Goal: Feedback & Contribution: Contribute content

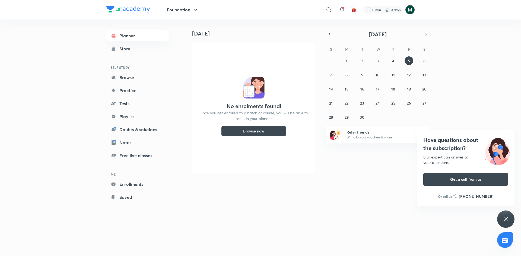
click at [411, 11] on img at bounding box center [409, 9] width 9 height 9
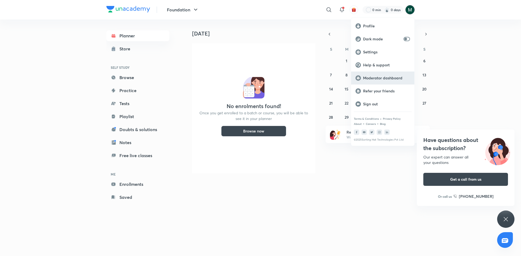
click at [379, 79] on p "Moderator dashboard" at bounding box center [386, 78] width 47 height 5
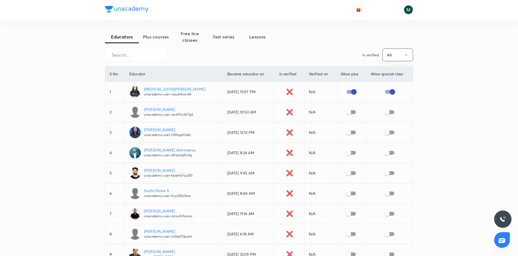
click at [190, 35] on span "Free live classes" at bounding box center [190, 36] width 34 height 13
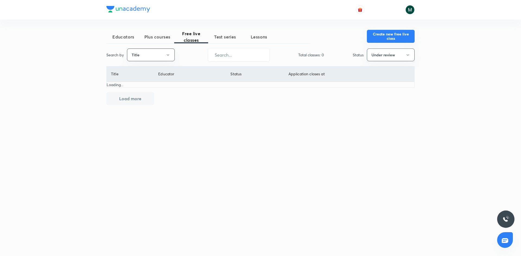
click at [392, 34] on button "Create new free live class" at bounding box center [391, 36] width 48 height 13
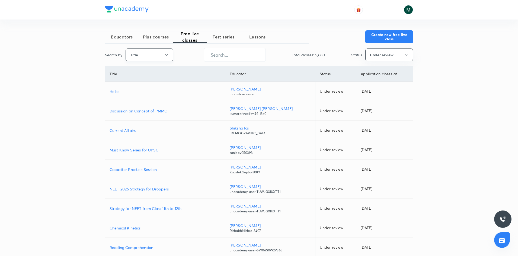
click at [142, 53] on button "Title" at bounding box center [150, 55] width 48 height 13
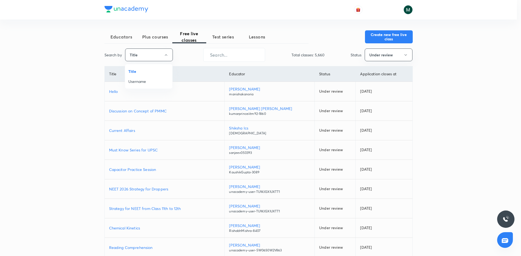
click at [139, 83] on span "Username" at bounding box center [148, 82] width 41 height 6
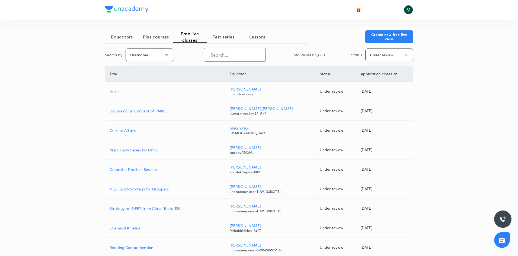
click at [237, 54] on input "text" at bounding box center [234, 55] width 61 height 14
paste input "PR9IB7W4V4ZH"
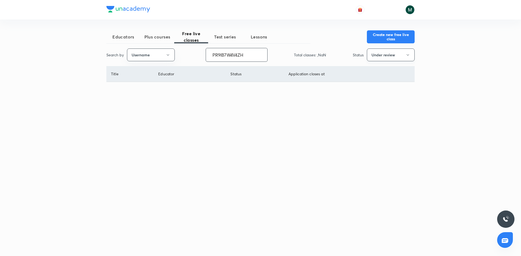
type input "PR9IB7W4V4ZH"
click at [384, 55] on button "Under review" at bounding box center [391, 55] width 48 height 13
click at [372, 70] on span "All" at bounding box center [390, 72] width 41 height 6
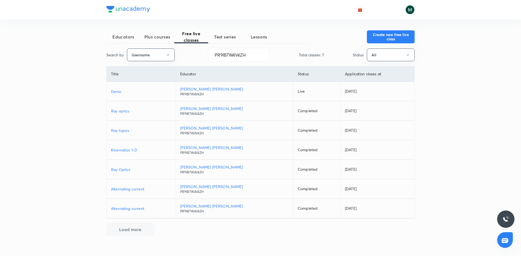
click at [150, 35] on span "Plus courses" at bounding box center [157, 37] width 34 height 7
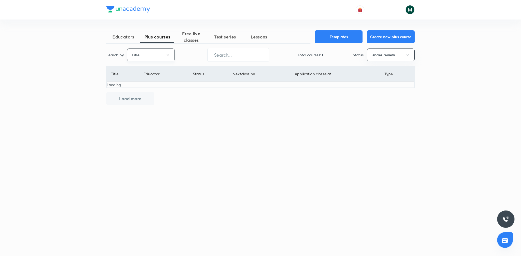
click at [154, 57] on button "Title" at bounding box center [151, 55] width 48 height 13
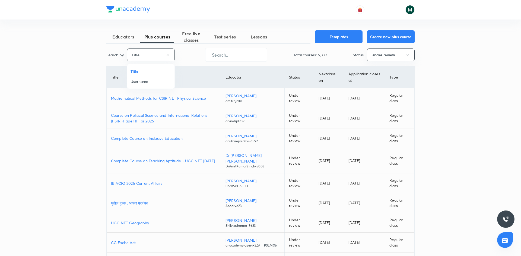
click at [145, 84] on span "Username" at bounding box center [150, 82] width 41 height 6
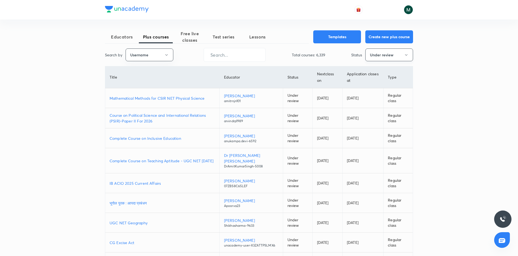
click at [377, 56] on button "Under review" at bounding box center [389, 55] width 48 height 13
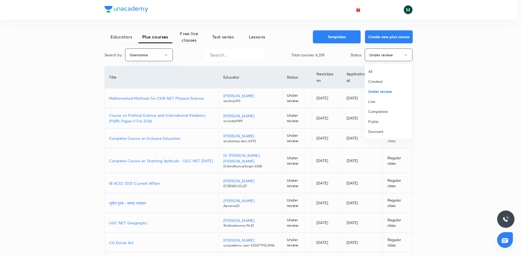
drag, startPoint x: 372, startPoint y: 69, endPoint x: 364, endPoint y: 69, distance: 7.9
click at [372, 68] on li "All" at bounding box center [388, 71] width 47 height 10
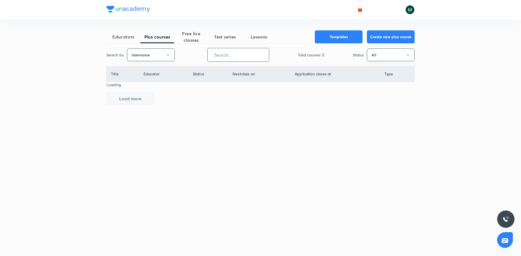
click at [249, 59] on input "text" at bounding box center [237, 55] width 61 height 14
paste input "PR9IB7W4V4ZH"
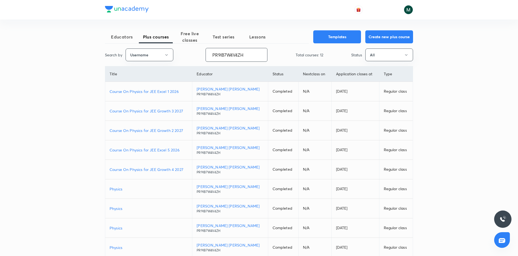
type input "PR9IB7W4V4ZH"
click at [148, 92] on p "Course On Physics for JEE Excel 1 2026" at bounding box center [149, 92] width 78 height 6
click at [402, 9] on div at bounding box center [388, 9] width 50 height 9
click at [410, 12] on img at bounding box center [408, 9] width 9 height 9
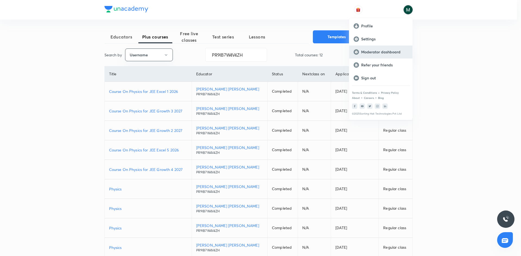
click at [379, 50] on p "Moderator dashboard" at bounding box center [384, 52] width 47 height 5
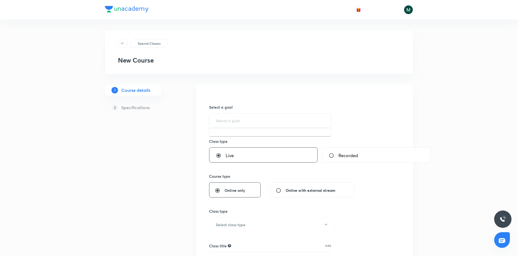
click at [231, 121] on input "text" at bounding box center [270, 120] width 108 height 5
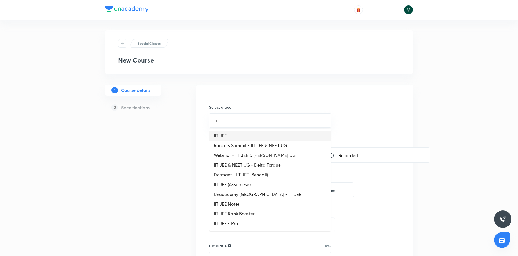
click at [221, 133] on li "IIT JEE" at bounding box center [269, 136] width 121 height 10
type input "IIT JEE"
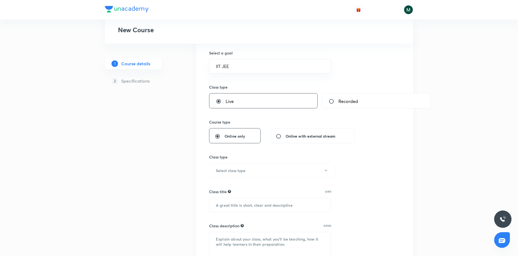
scroll to position [108, 0]
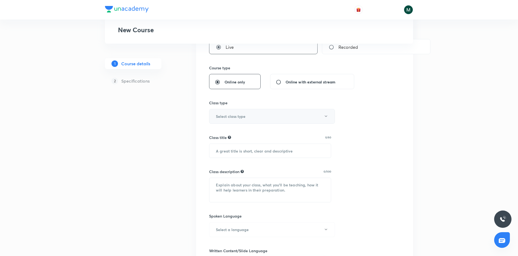
click at [258, 119] on button "Select class type" at bounding box center [272, 116] width 126 height 15
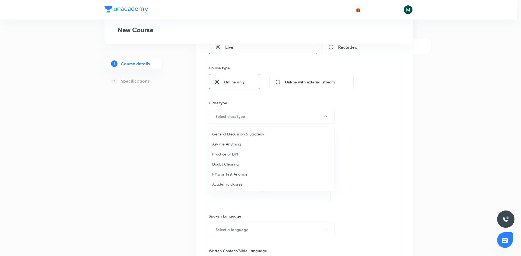
click at [230, 187] on li "Academic classes" at bounding box center [271, 184] width 125 height 10
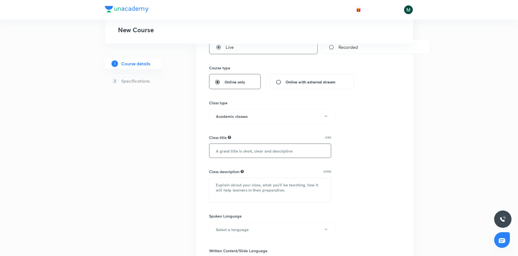
click at [249, 151] on input "text" at bounding box center [269, 151] width 121 height 14
click at [294, 150] on input "text" at bounding box center [269, 151] width 121 height 14
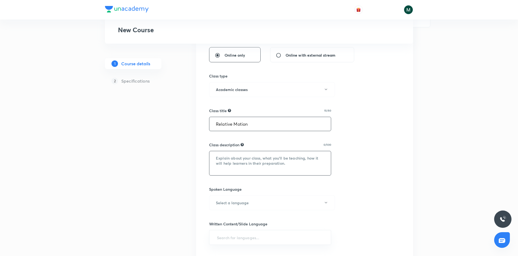
scroll to position [136, 0]
type input "Relative Motion"
click at [270, 168] on textarea at bounding box center [269, 163] width 121 height 24
drag, startPoint x: 290, startPoint y: 162, endPoint x: 200, endPoint y: 155, distance: 90.3
click at [200, 152] on div "Select a goal IIT JEE ​ Class type Live Recorded Course type Online only Online…" at bounding box center [304, 184] width 217 height 470
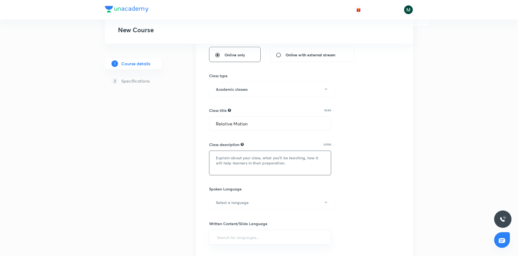
paste textarea ""In this course, Naresh Rawat will provide in-depth knowledge of Physics. The c…"
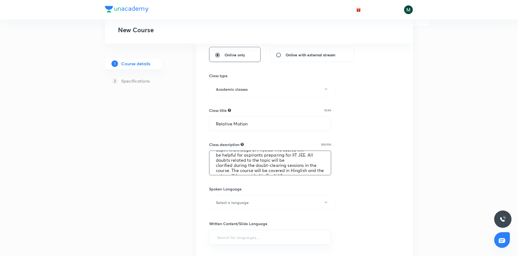
scroll to position [21, 0]
type textarea ""In this course, Naresh Rawat will provide in-depth knowledge of Physics. The c…"
click at [259, 203] on button "Select a language" at bounding box center [272, 202] width 126 height 15
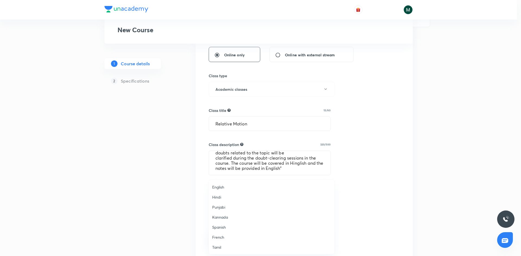
click at [219, 188] on span "English" at bounding box center [271, 187] width 119 height 6
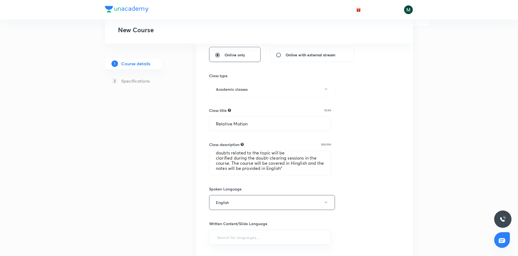
scroll to position [190, 0]
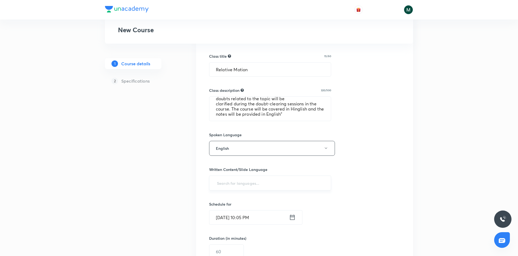
click at [232, 186] on input "text" at bounding box center [270, 183] width 108 height 10
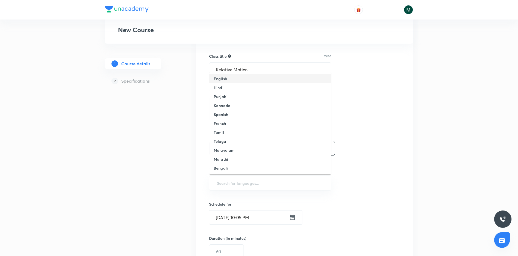
click at [223, 80] on h6 "English" at bounding box center [220, 79] width 13 height 6
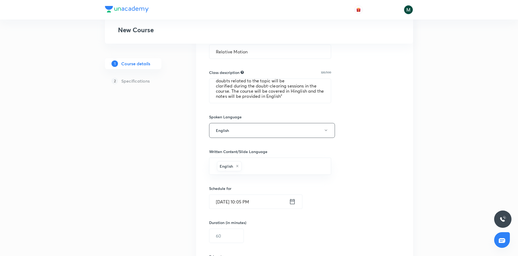
scroll to position [217, 0]
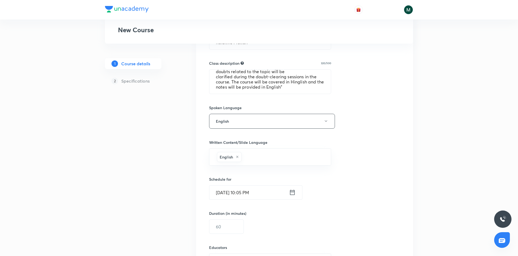
click at [267, 195] on input "Sep 5, 2025, 10:05 PM" at bounding box center [249, 193] width 80 height 14
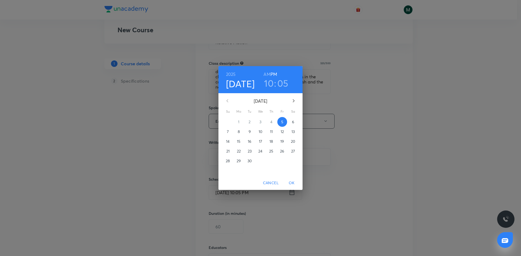
click at [290, 123] on span "6" at bounding box center [293, 121] width 10 height 5
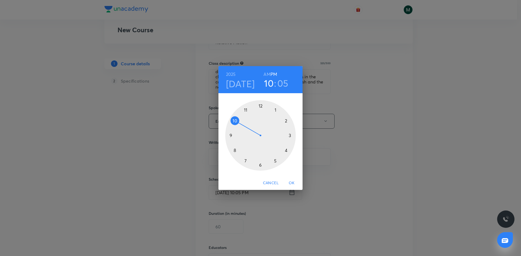
click at [268, 72] on h6 "AM" at bounding box center [266, 74] width 7 height 8
click at [245, 161] on div at bounding box center [260, 135] width 70 height 70
click at [261, 166] on div at bounding box center [260, 135] width 70 height 70
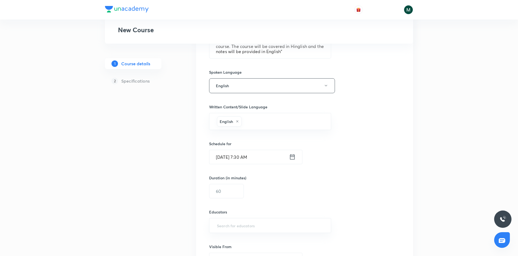
scroll to position [298, 0]
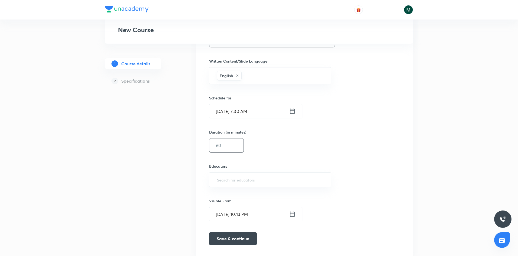
click at [226, 148] on input "text" at bounding box center [226, 146] width 34 height 14
type input "90"
click at [341, 115] on div "Select a goal IIT JEE ​ Class type Live Recorded Course type Online only Online…" at bounding box center [304, 22] width 191 height 454
click at [253, 185] on div "​" at bounding box center [270, 179] width 122 height 15
paste input ""In this course, Naresh Rawat will provide in-depth knowledge of Physics. The c…"
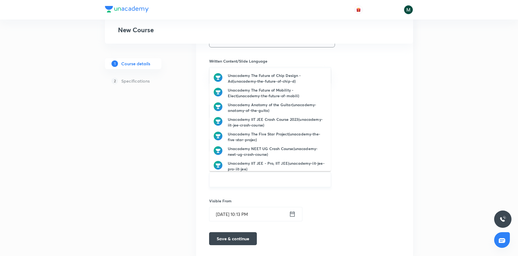
scroll to position [0, 316]
type input ""In this course, Naresh Rawat will provide in-depth knowledge of Physics. The c…"
click at [236, 178] on input "text" at bounding box center [270, 180] width 108 height 10
paste input "PR9IB7W4V4ZH"
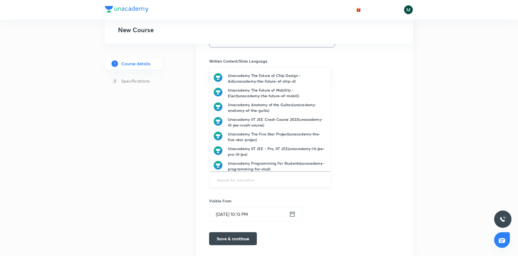
type input "PR9IB7W4V4ZH"
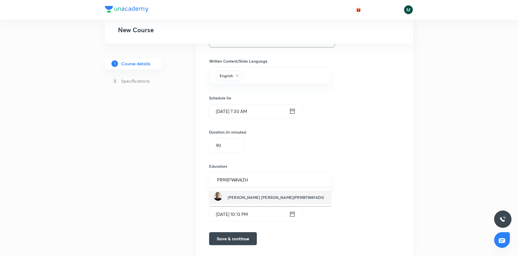
click at [276, 194] on div "Naresh Singh Rawat(PR9IB7W4V4ZH)" at bounding box center [269, 197] width 110 height 10
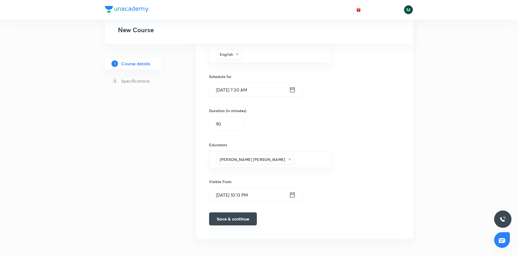
scroll to position [320, 0]
click at [227, 219] on button "Save & continue" at bounding box center [233, 218] width 48 height 13
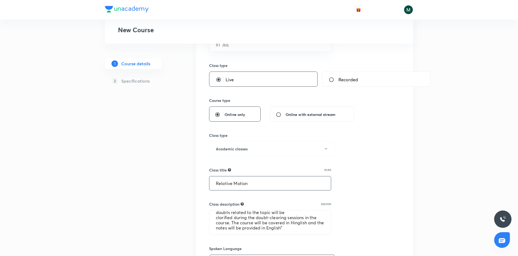
scroll to position [83, 0]
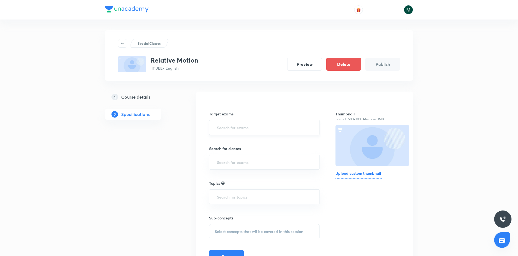
click at [249, 126] on input "text" at bounding box center [264, 128] width 97 height 10
click at [240, 155] on li "IIT JEE 2027" at bounding box center [264, 153] width 110 height 10
click at [231, 166] on input "text" at bounding box center [264, 164] width 97 height 10
click at [229, 179] on li "Class 11" at bounding box center [264, 180] width 110 height 10
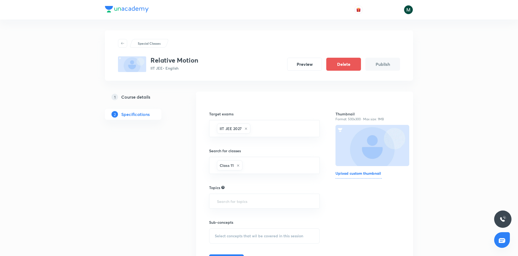
scroll to position [27, 0]
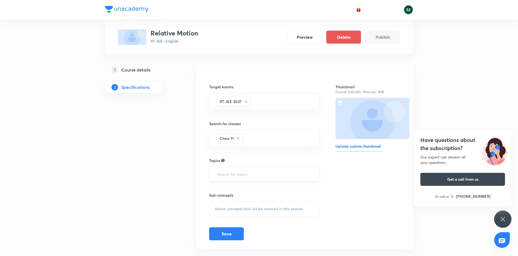
click at [248, 179] on input "text" at bounding box center [264, 174] width 97 height 10
type input "Relative Motion"
click at [157, 222] on div "1 Course details 2 Specifications" at bounding box center [142, 161] width 74 height 192
click at [232, 183] on div "Target exams IIT JEE 2027 ​ Search for classes Class 11 ​ Topics ​ Sub-concepts…" at bounding box center [264, 156] width 111 height 167
click at [238, 177] on input "text" at bounding box center [264, 174] width 97 height 10
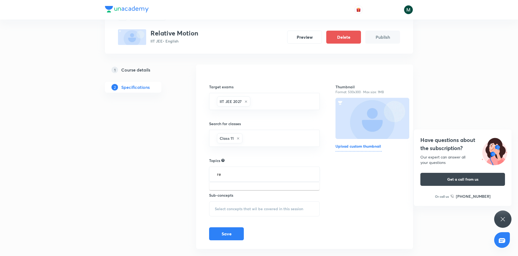
type input "r"
click at [218, 173] on input "relative motion" at bounding box center [264, 174] width 97 height 10
click at [271, 173] on input "Relative motion" at bounding box center [264, 174] width 97 height 10
click at [237, 173] on input "Relative motion" at bounding box center [264, 174] width 97 height 10
type input "Relative motion"
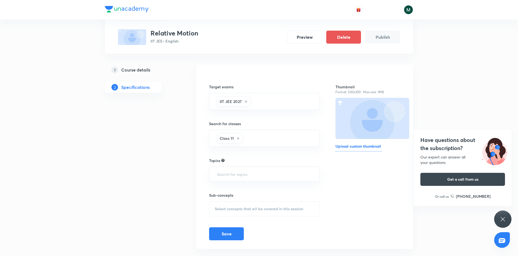
click at [340, 214] on div "Thumbnail Format: 500x300 · Max size: 1MB Upload custom thumbnail" at bounding box center [367, 156] width 65 height 167
click at [244, 171] on input "text" at bounding box center [264, 174] width 97 height 10
type input "R"
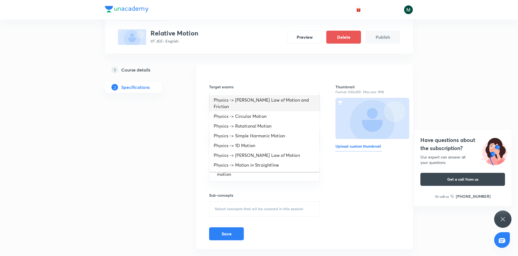
type input "motion"
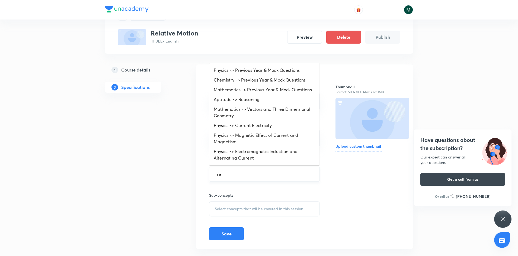
type input "r"
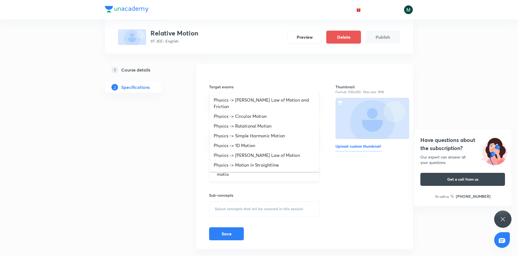
type input "motion"
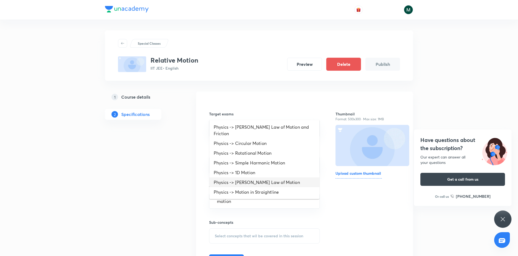
scroll to position [37, 0]
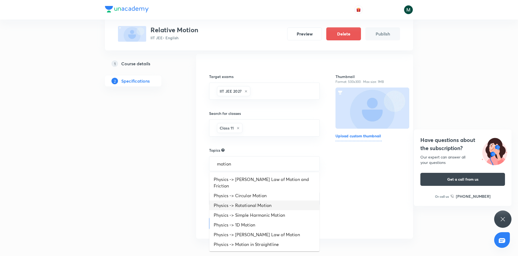
click at [246, 201] on li "Physics -> Rotational Motion" at bounding box center [264, 206] width 110 height 10
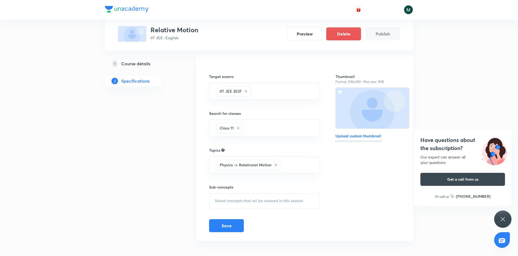
click at [219, 201] on span "Select concepts that wil be covered in this session" at bounding box center [259, 201] width 88 height 4
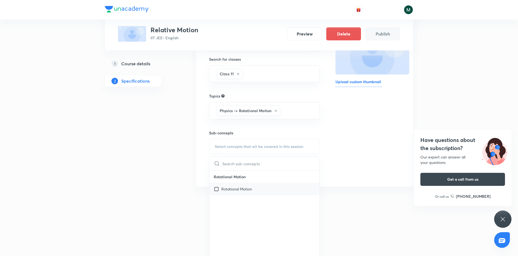
click at [247, 189] on p "Rotational Motion" at bounding box center [236, 189] width 31 height 6
checkbox input "true"
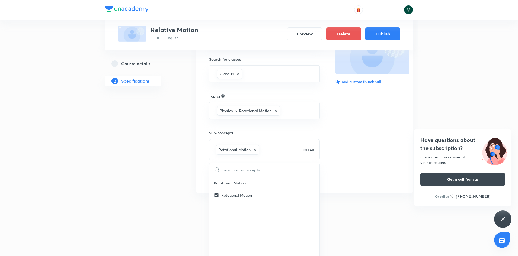
click at [184, 185] on div "Special Classes Relative Motion IIT JEE • English Preview Delete Publish 1 Cour…" at bounding box center [259, 70] width 308 height 262
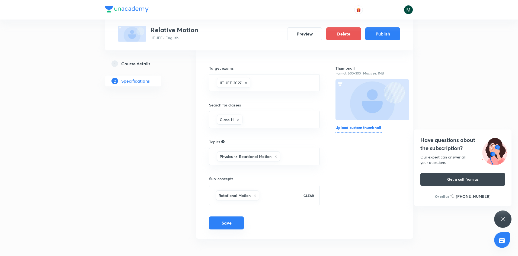
click at [232, 221] on button "Save" at bounding box center [226, 223] width 35 height 13
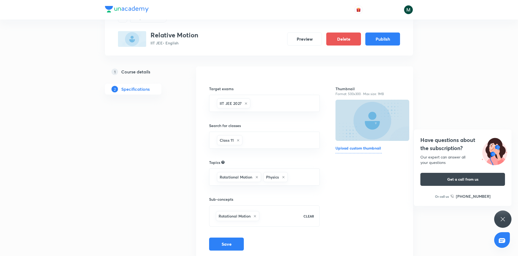
scroll to position [0, 0]
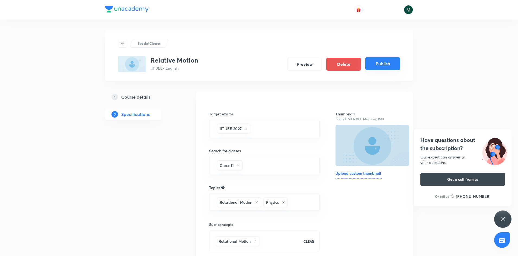
click at [384, 61] on button "Publish" at bounding box center [382, 63] width 35 height 13
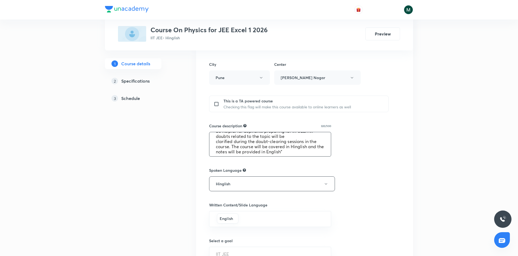
scroll to position [21, 0]
drag, startPoint x: 213, startPoint y: 138, endPoint x: 297, endPoint y: 156, distance: 86.0
click at [297, 156] on textarea ""In this course, [PERSON_NAME] will provide in-depth knowledge of Physics. The …" at bounding box center [269, 144] width 121 height 24
